Goal: Ask a question

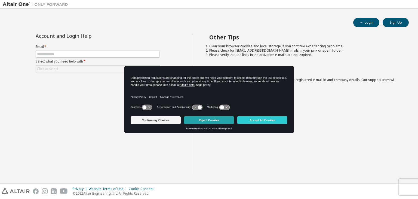
click at [199, 121] on button "Reject Cookies" at bounding box center [209, 121] width 50 height 8
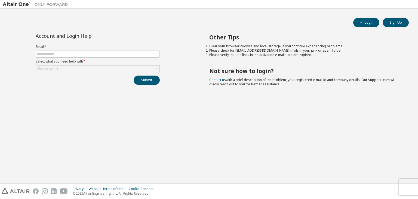
click at [125, 50] on form "Email * Select what you need help with * Click to select" at bounding box center [98, 59] width 124 height 28
click at [124, 52] on input "text" at bounding box center [97, 54] width 121 height 4
type input "**********"
click at [142, 68] on div "Click to select" at bounding box center [98, 69] width 124 height 7
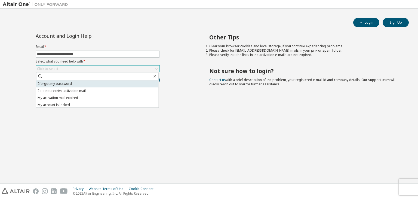
click at [71, 82] on li "I forgot my password" at bounding box center [97, 83] width 123 height 7
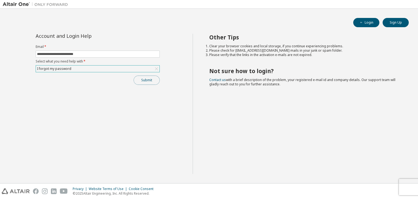
click at [140, 81] on button "Submit" at bounding box center [147, 80] width 26 height 9
click at [68, 69] on div "I forgot my password" at bounding box center [54, 69] width 36 height 6
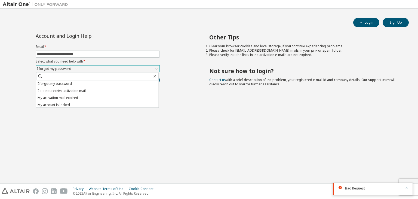
click at [68, 69] on div "I forgot my password" at bounding box center [54, 69] width 36 height 6
